Goal: Transaction & Acquisition: Obtain resource

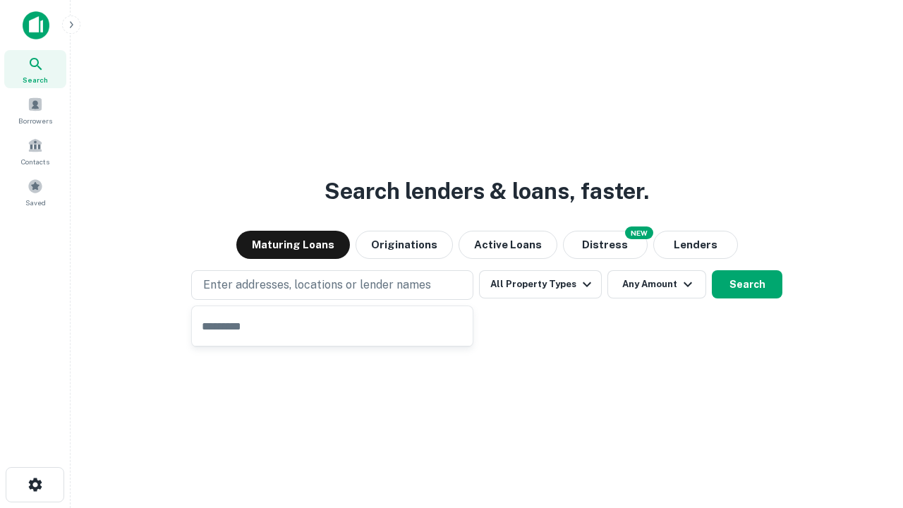
type input "**********"
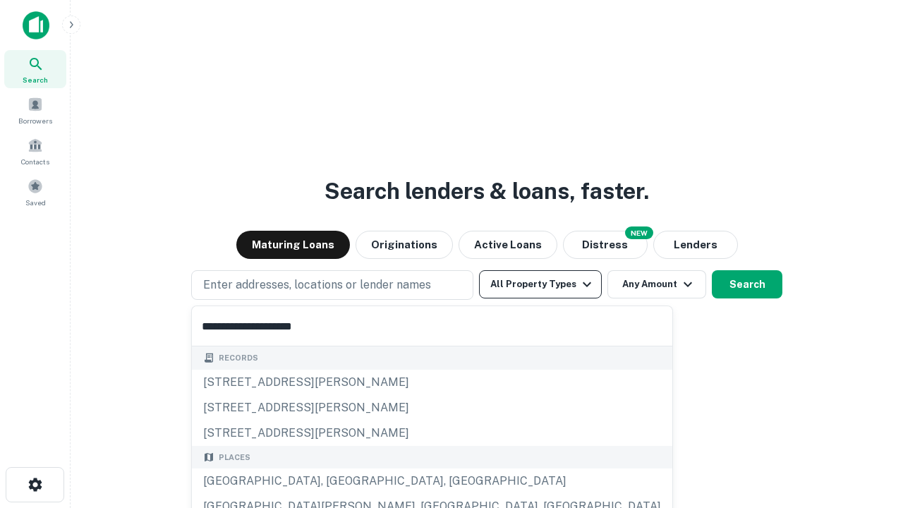
click at [337, 481] on div "[GEOGRAPHIC_DATA], [GEOGRAPHIC_DATA], [GEOGRAPHIC_DATA]" at bounding box center [432, 481] width 481 height 25
click at [540, 284] on button "All Property Types" at bounding box center [540, 284] width 123 height 28
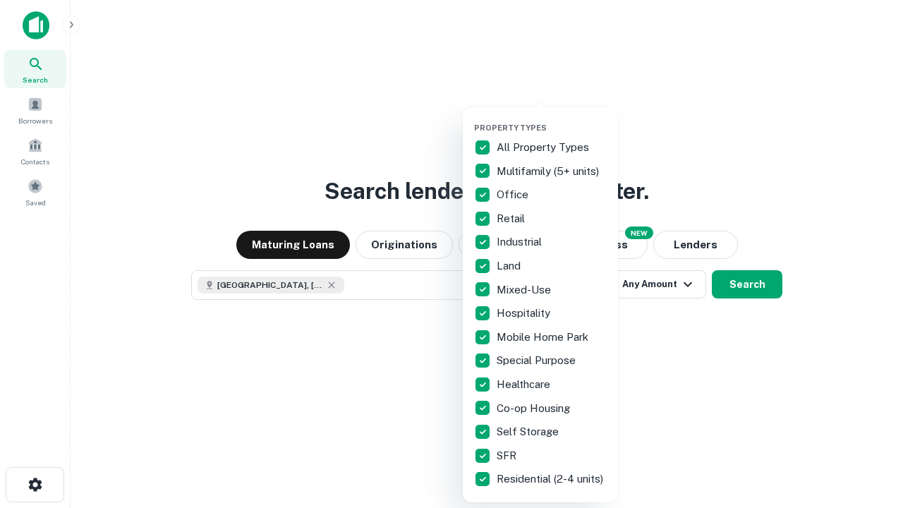
click at [552, 119] on button "button" at bounding box center [551, 119] width 155 height 1
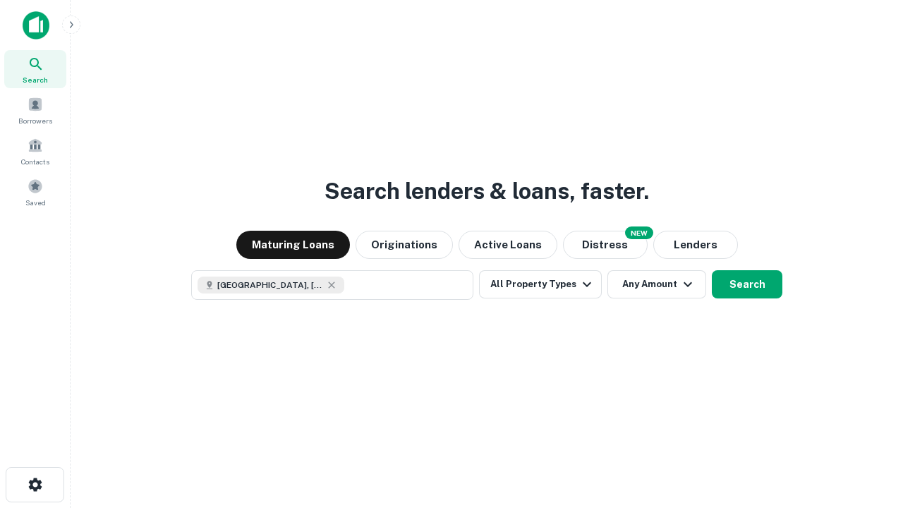
scroll to position [23, 0]
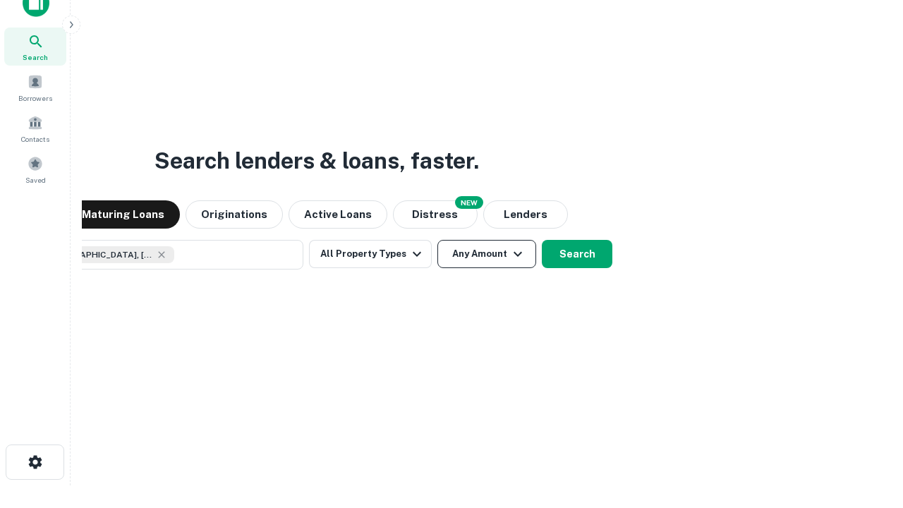
click at [437, 240] on button "Any Amount" at bounding box center [486, 254] width 99 height 28
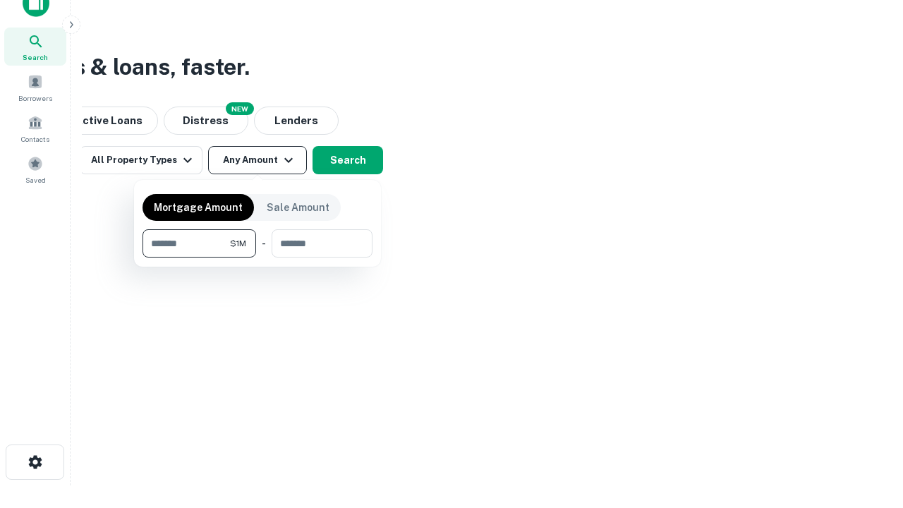
type input "*******"
click at [258, 258] on button "button" at bounding box center [258, 258] width 230 height 1
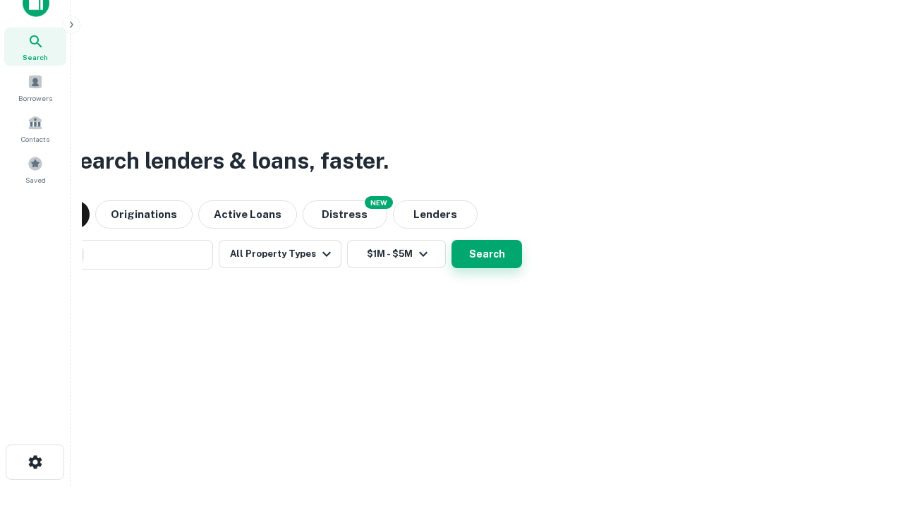
click at [452, 240] on button "Search" at bounding box center [487, 254] width 71 height 28
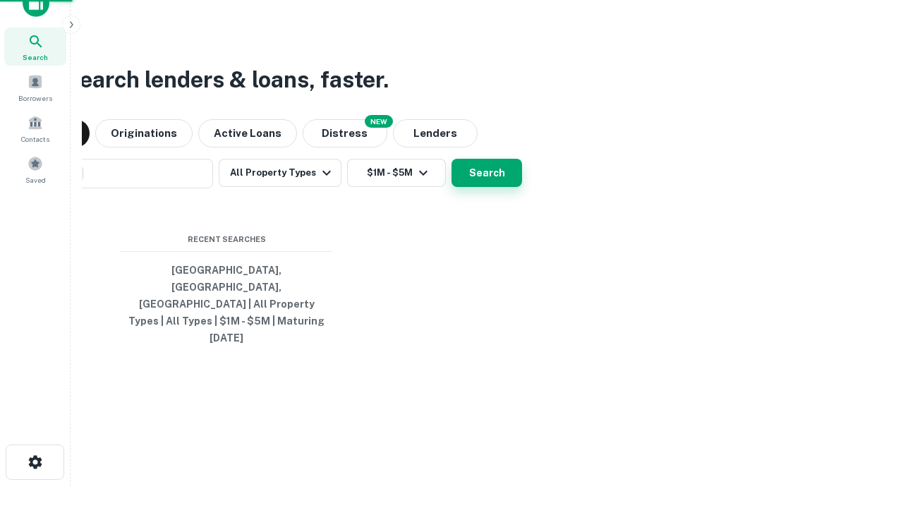
scroll to position [37, 399]
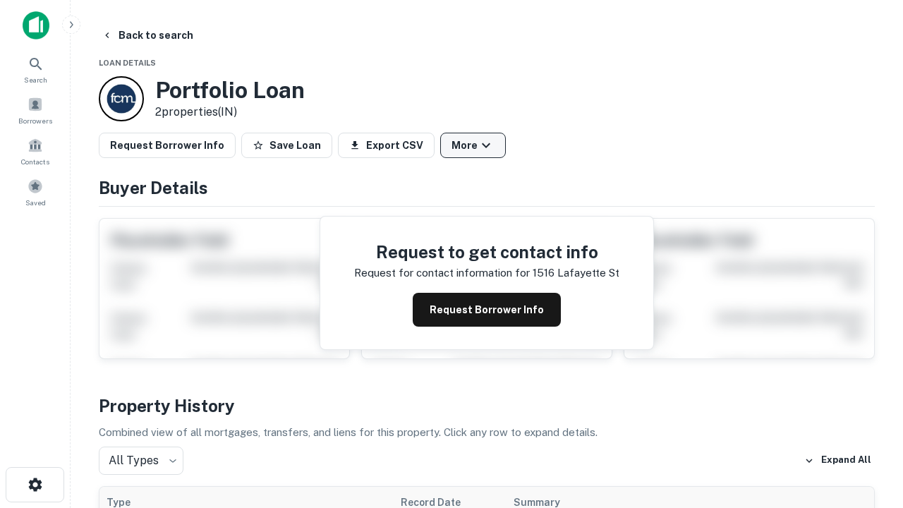
click at [473, 145] on button "More" at bounding box center [473, 145] width 66 height 25
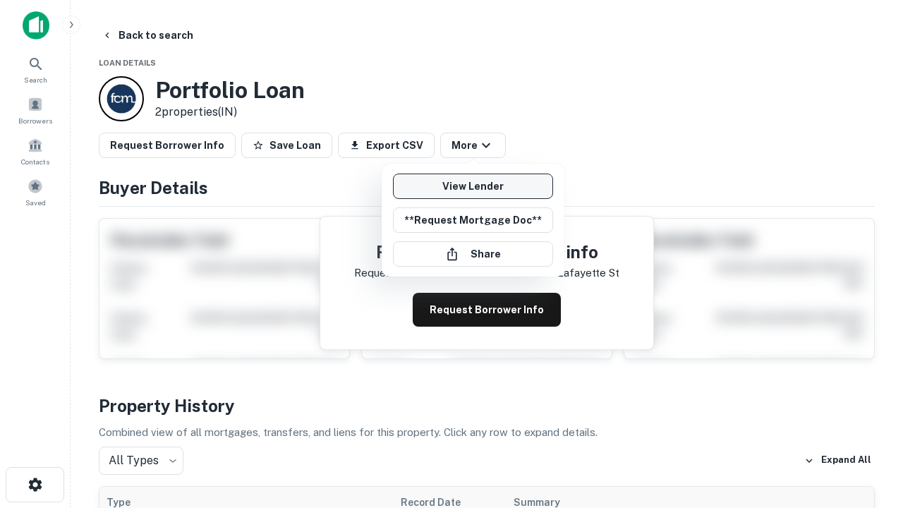
click at [473, 186] on link "View Lender" at bounding box center [473, 186] width 160 height 25
